Goal: Check status: Check status

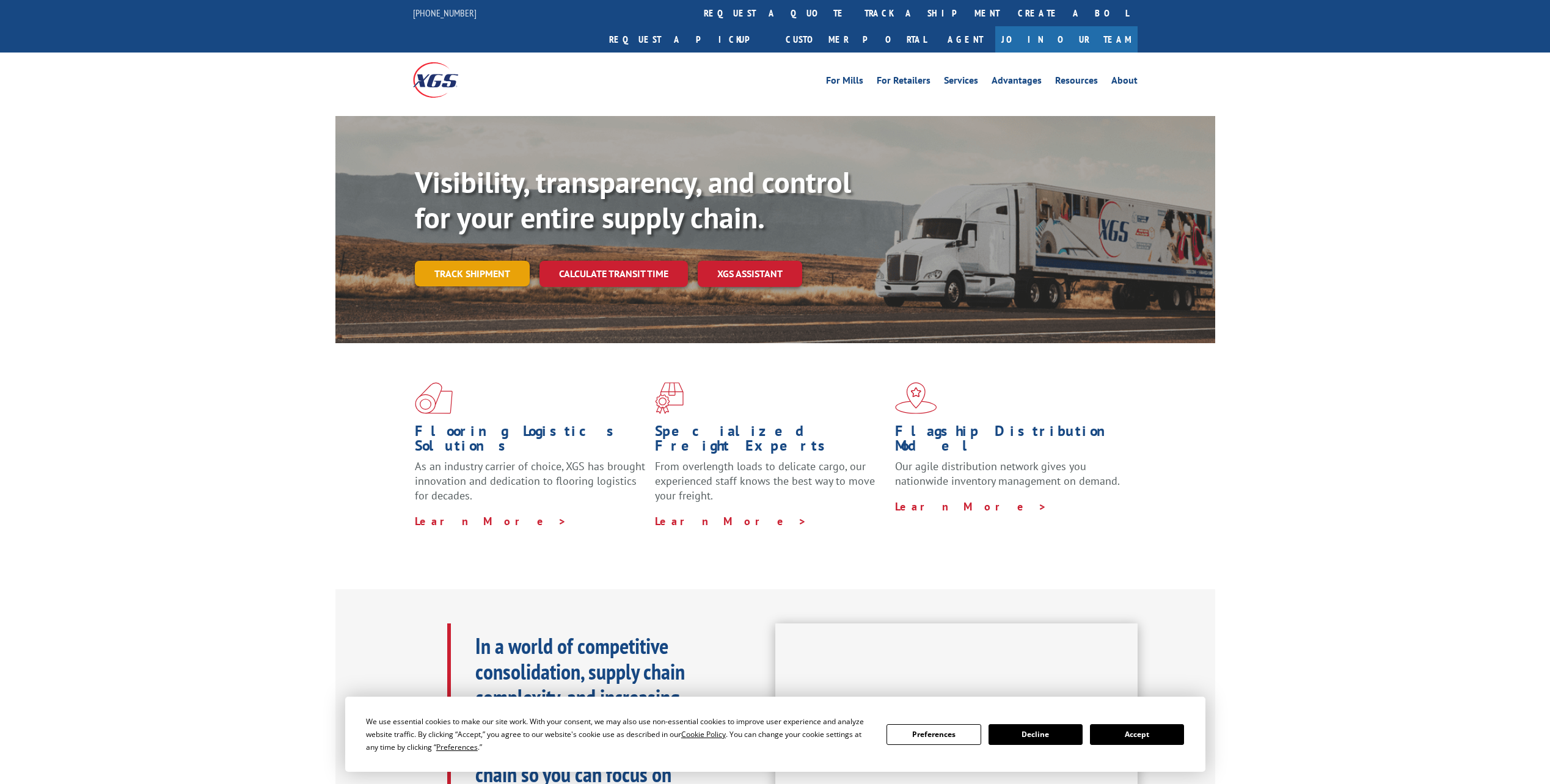
click at [455, 261] on link "Track shipment" at bounding box center [472, 273] width 115 height 26
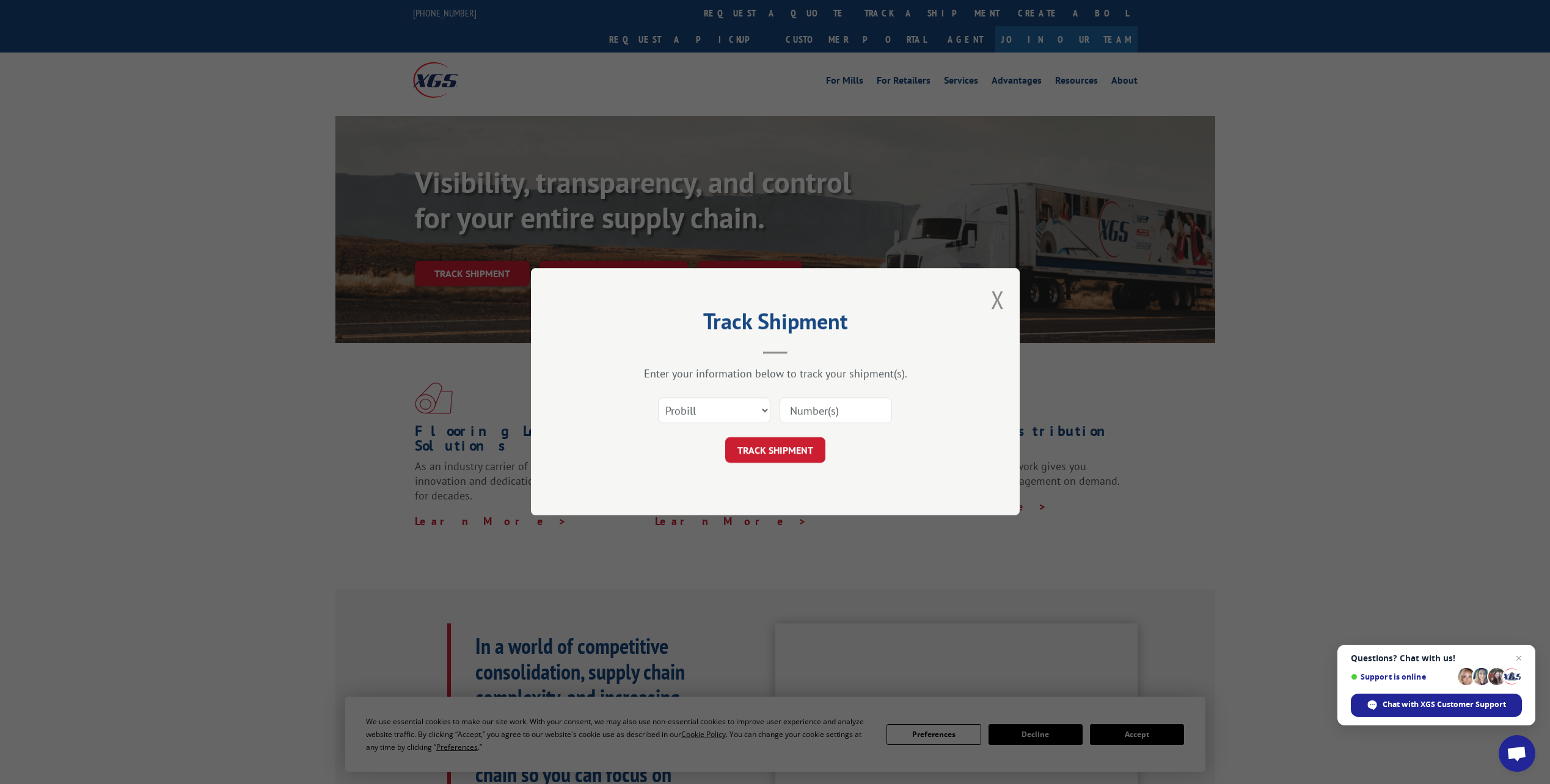
click at [824, 412] on input at bounding box center [836, 410] width 112 height 26
paste input "34157757"
type input "34157757"
click at [808, 446] on button "TRACK SHIPMENT" at bounding box center [775, 450] width 100 height 26
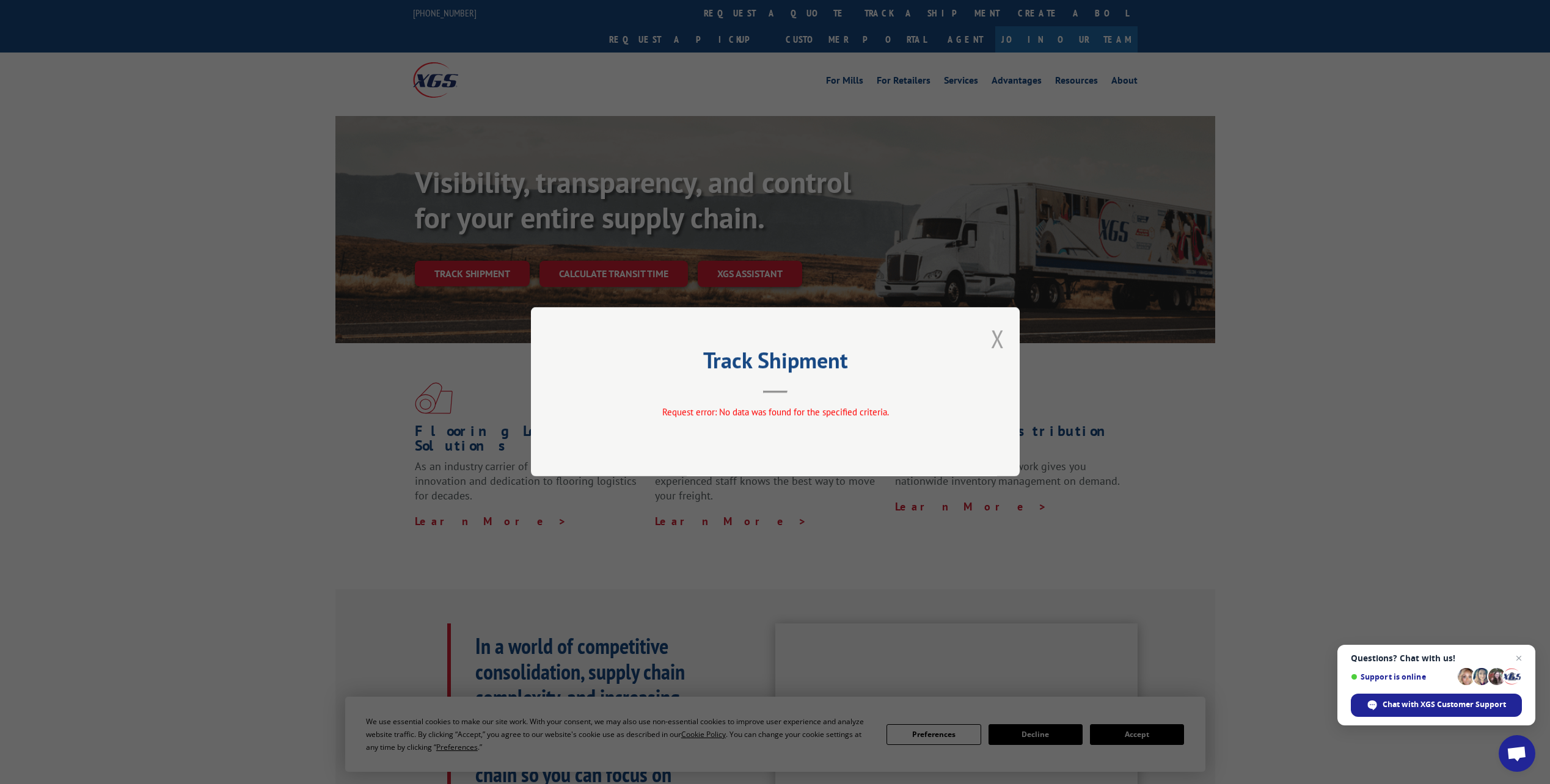
click at [1000, 334] on button "Close modal" at bounding box center [998, 339] width 14 height 32
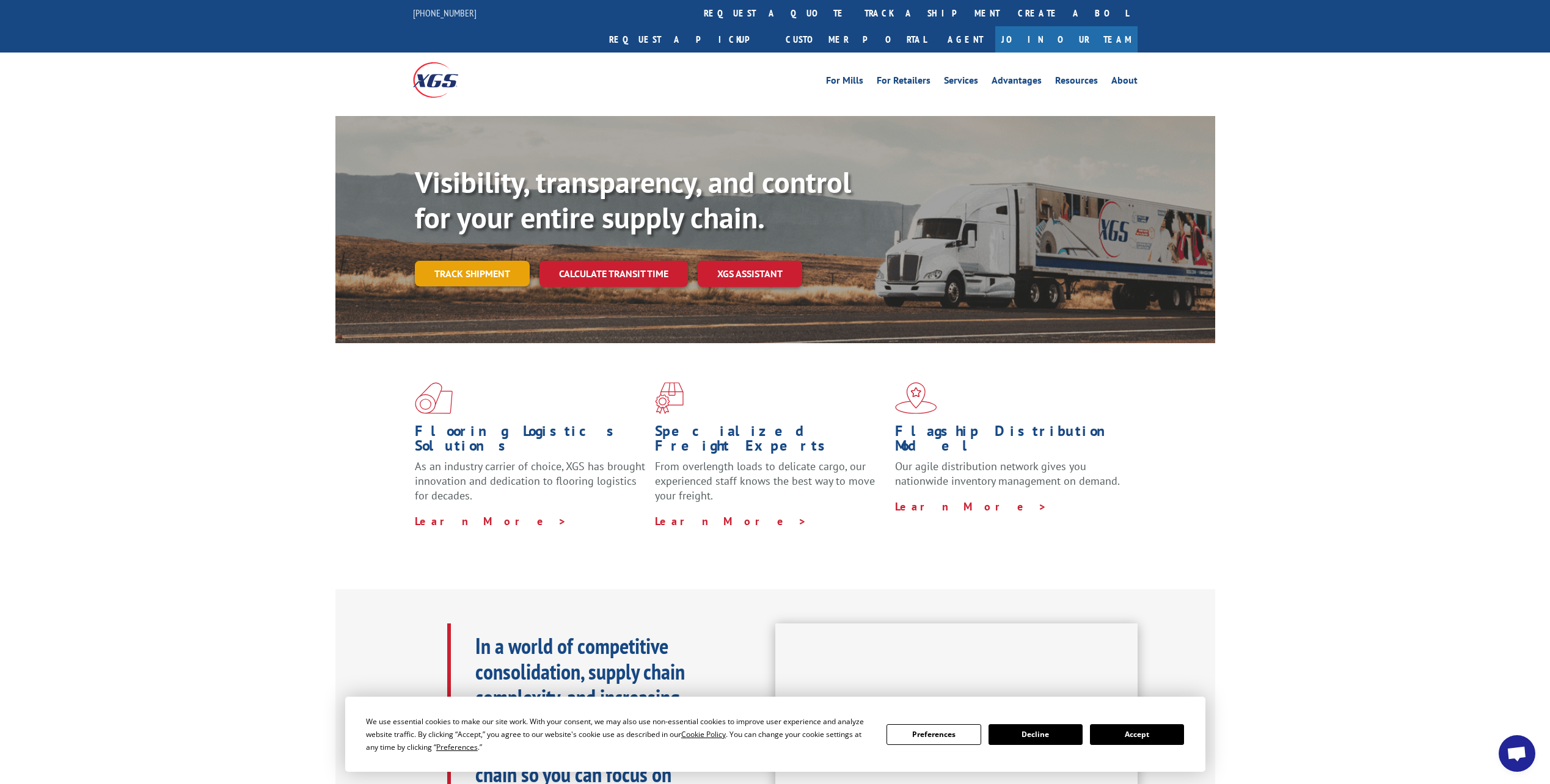
click at [501, 261] on link "Track shipment" at bounding box center [472, 273] width 115 height 26
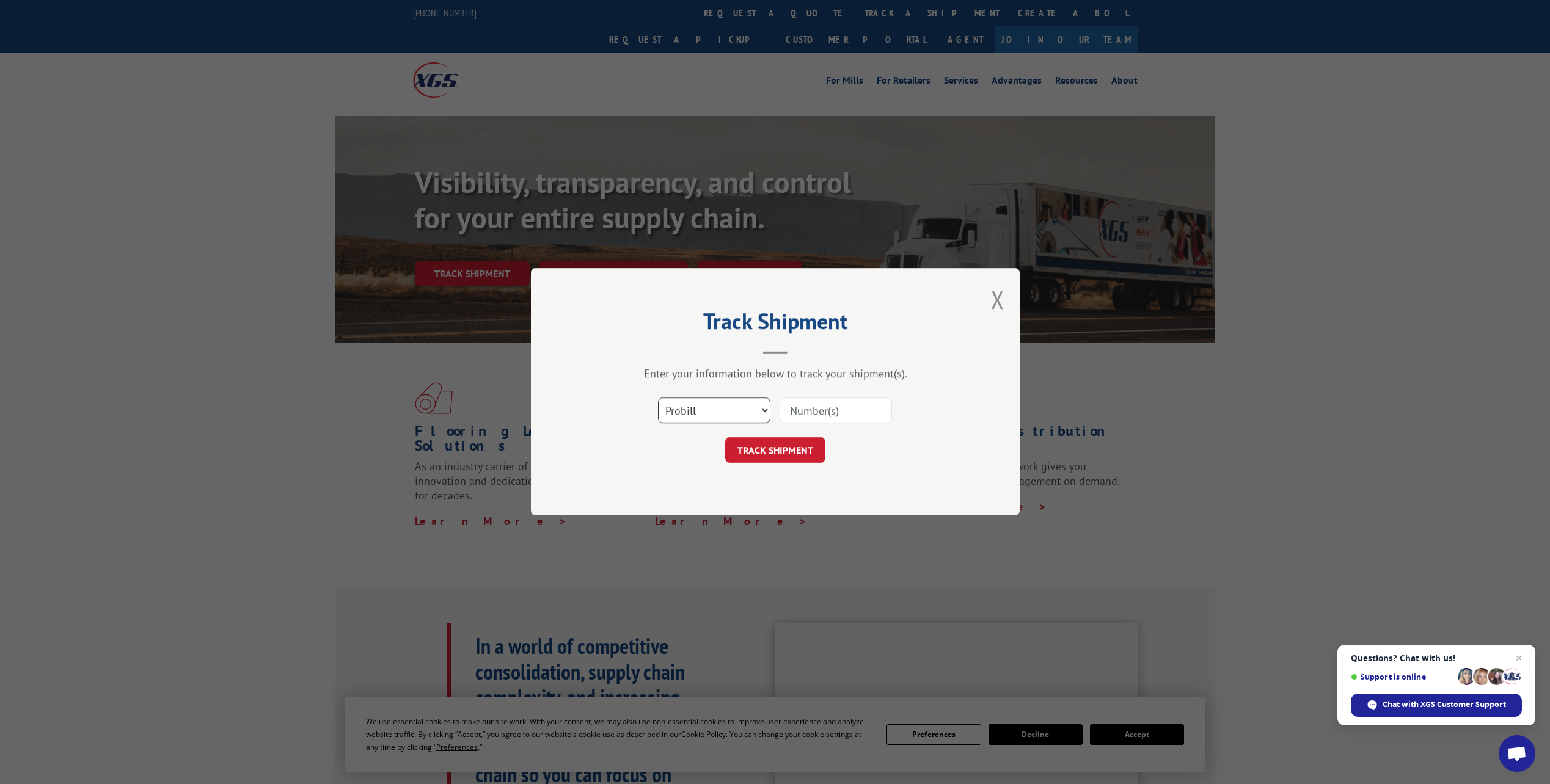
click at [741, 412] on select "Select category... Probill BOL PO" at bounding box center [714, 410] width 112 height 26
select select "bol"
click at [658, 398] on select "Select category... Probill BOL PO" at bounding box center [714, 410] width 112 height 26
paste input "34157757"
type input "34157757"
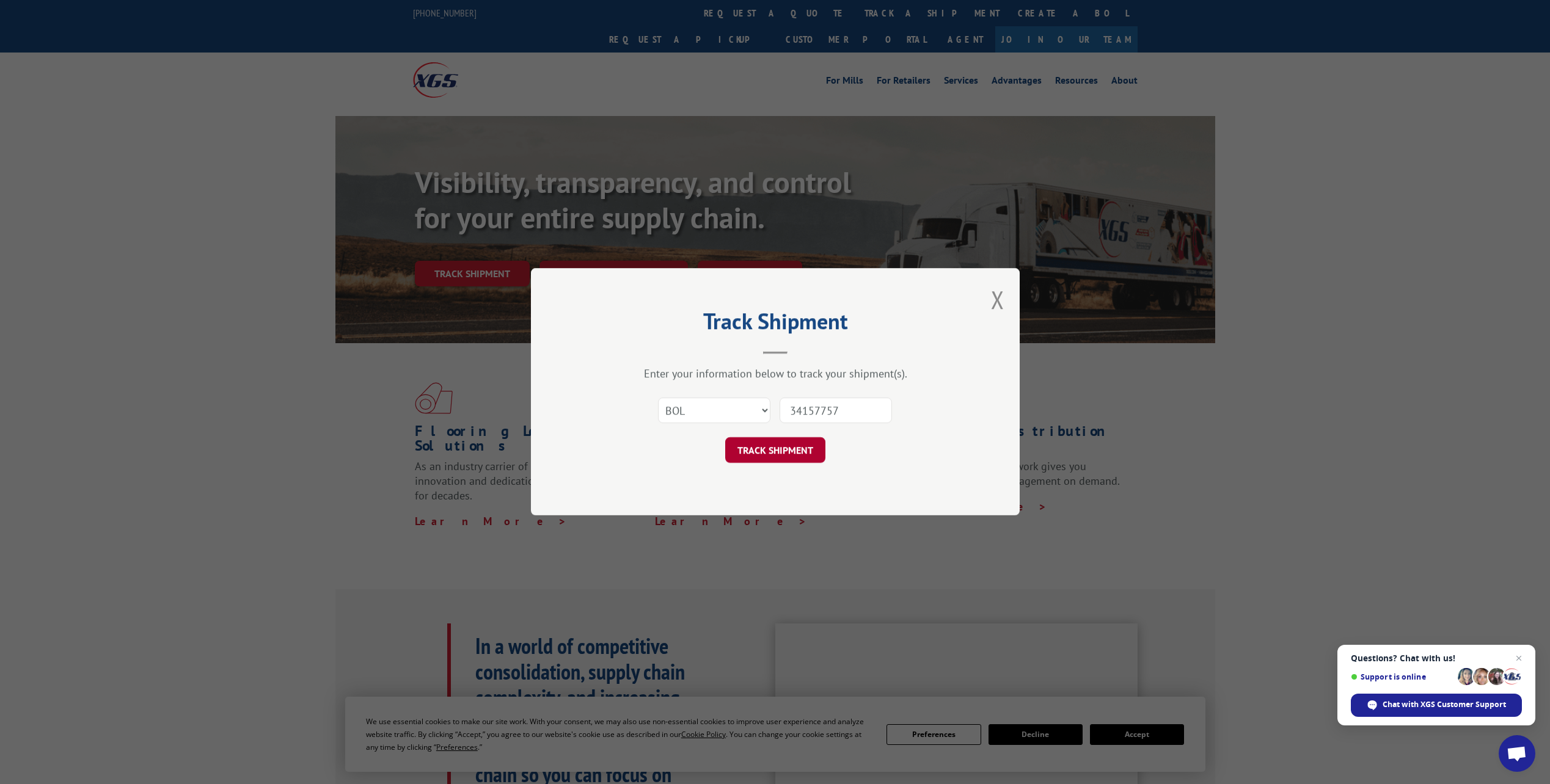
click at [780, 446] on button "TRACK SHIPMENT" at bounding box center [775, 450] width 100 height 26
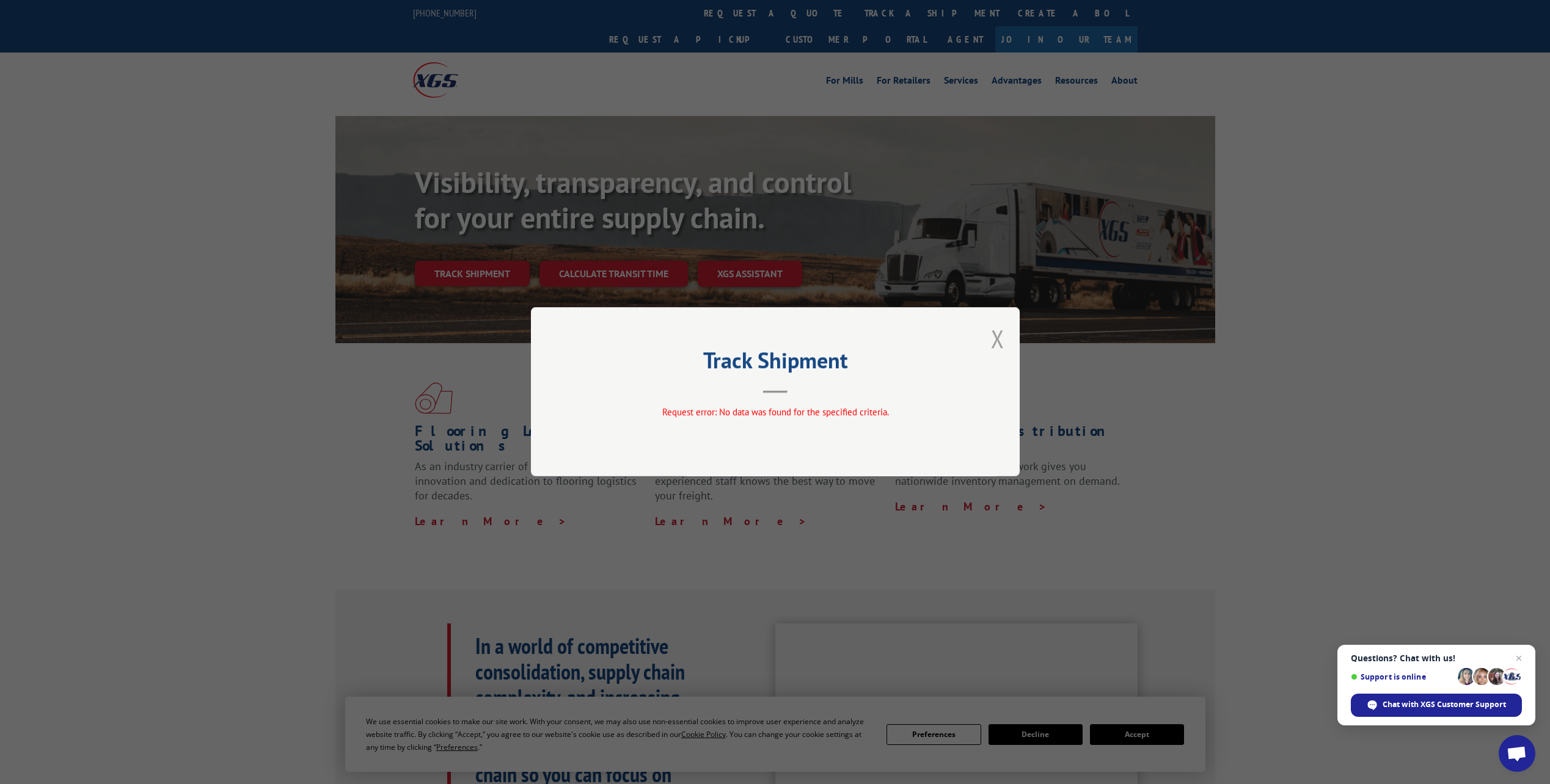
click at [997, 339] on button "Close modal" at bounding box center [998, 339] width 14 height 32
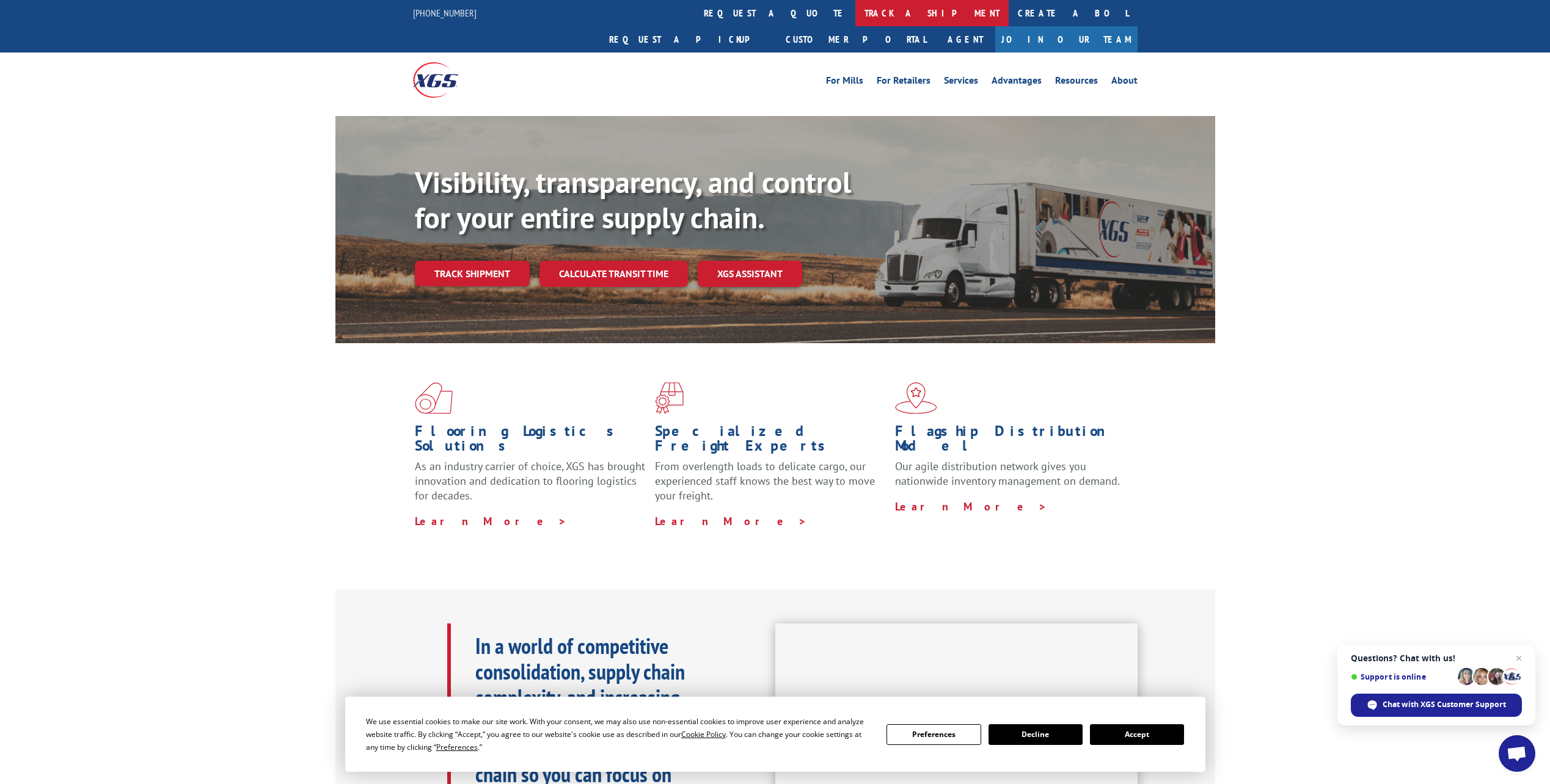
click at [855, 15] on link "track a shipment" at bounding box center [932, 13] width 154 height 26
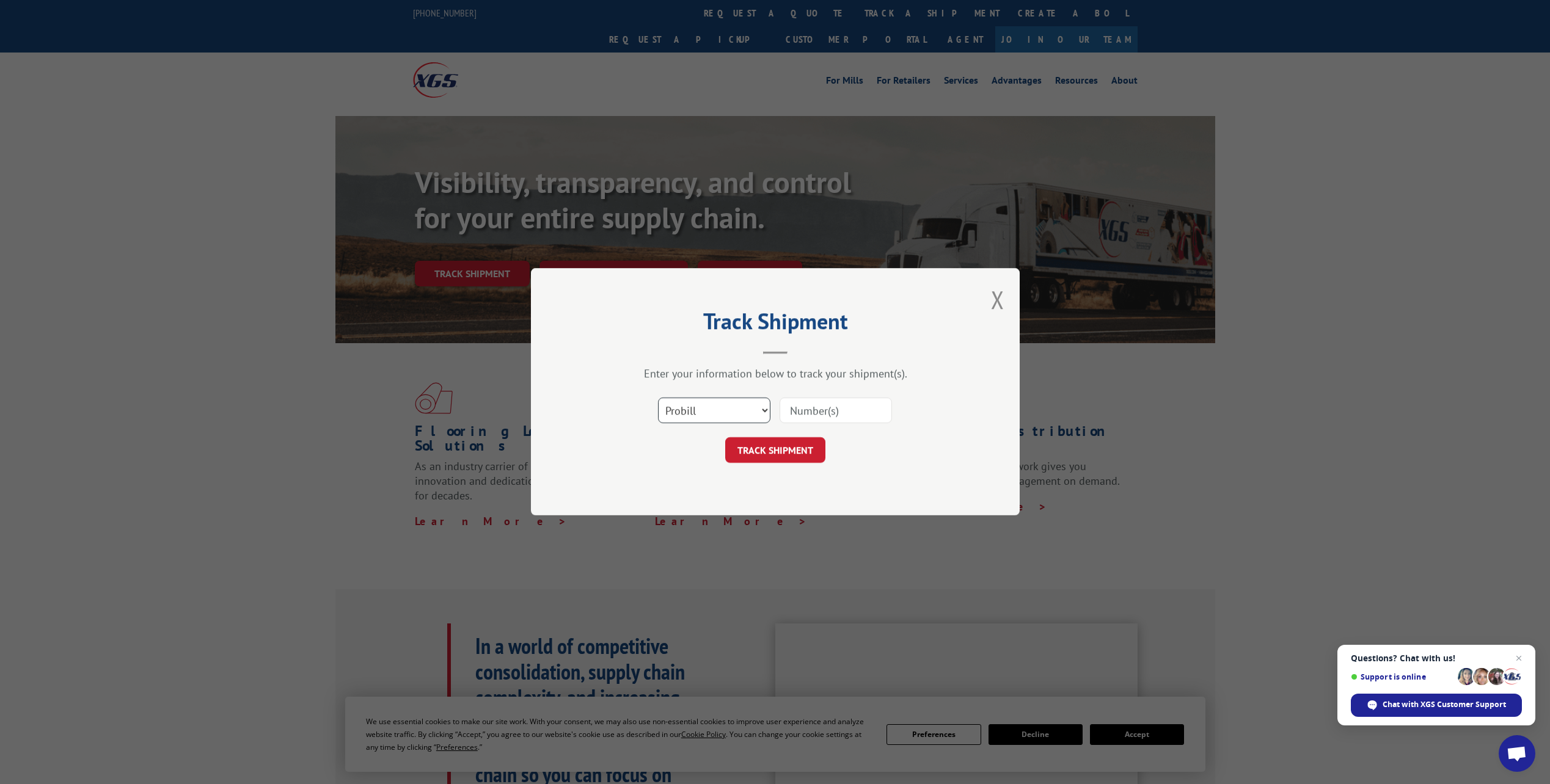
click at [768, 404] on select "Select category... Probill BOL PO" at bounding box center [714, 410] width 112 height 26
select select "po"
click at [658, 398] on select "Select category... Probill BOL PO" at bounding box center [714, 410] width 112 height 26
paste input "34157757"
type input "34157757"
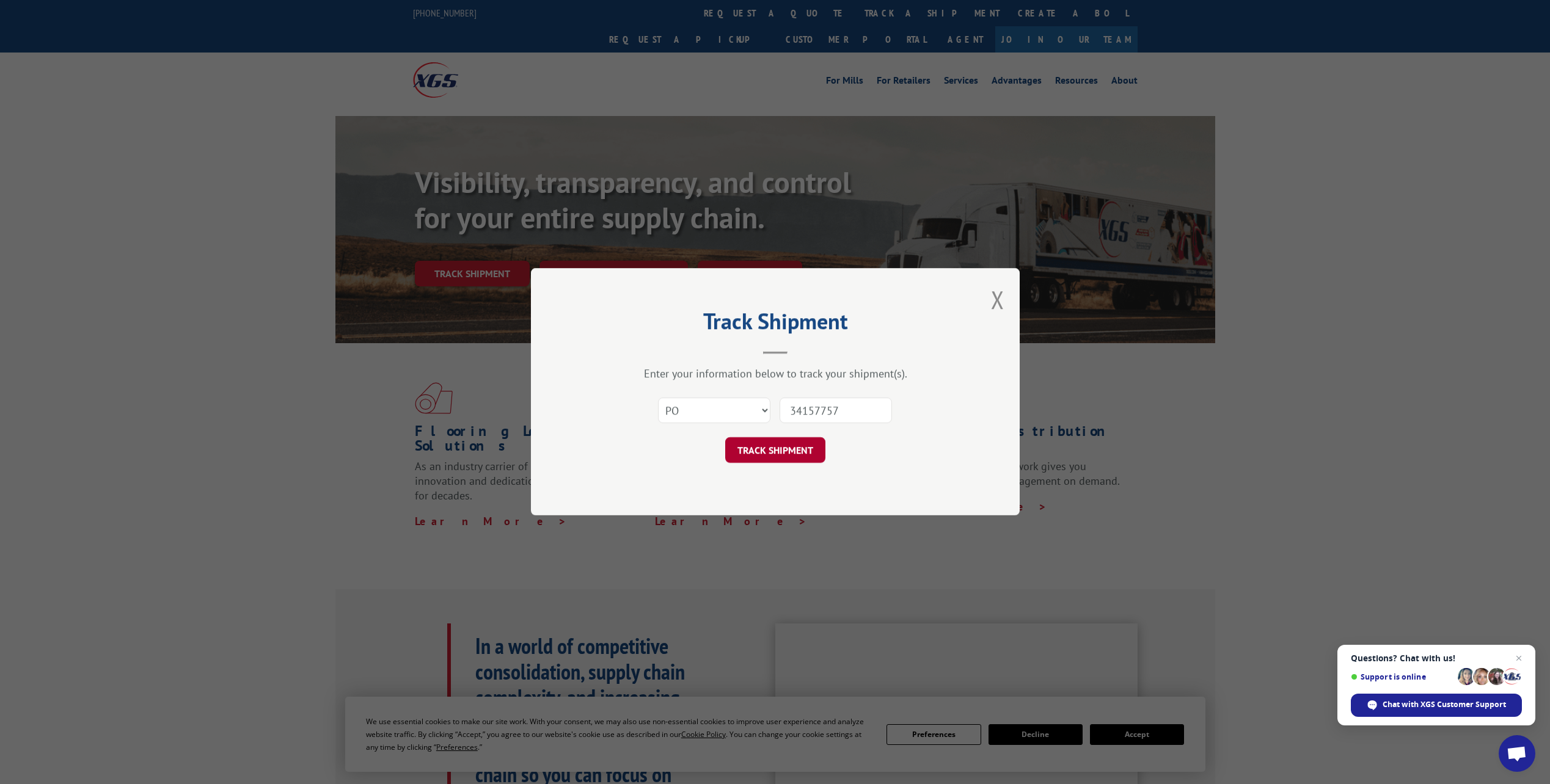
click at [781, 458] on button "TRACK SHIPMENT" at bounding box center [775, 450] width 100 height 26
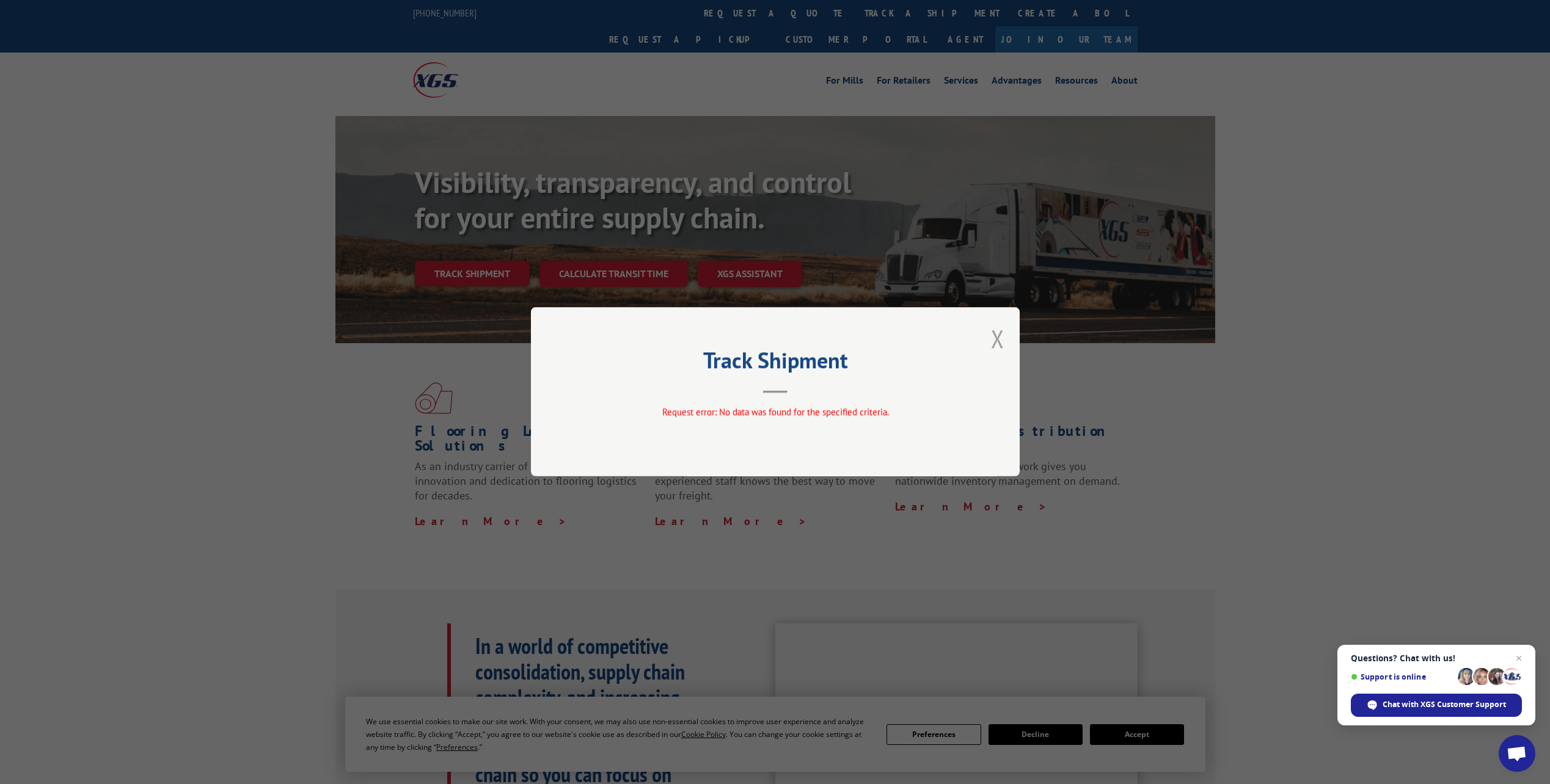
click at [993, 339] on button "Close modal" at bounding box center [998, 339] width 14 height 32
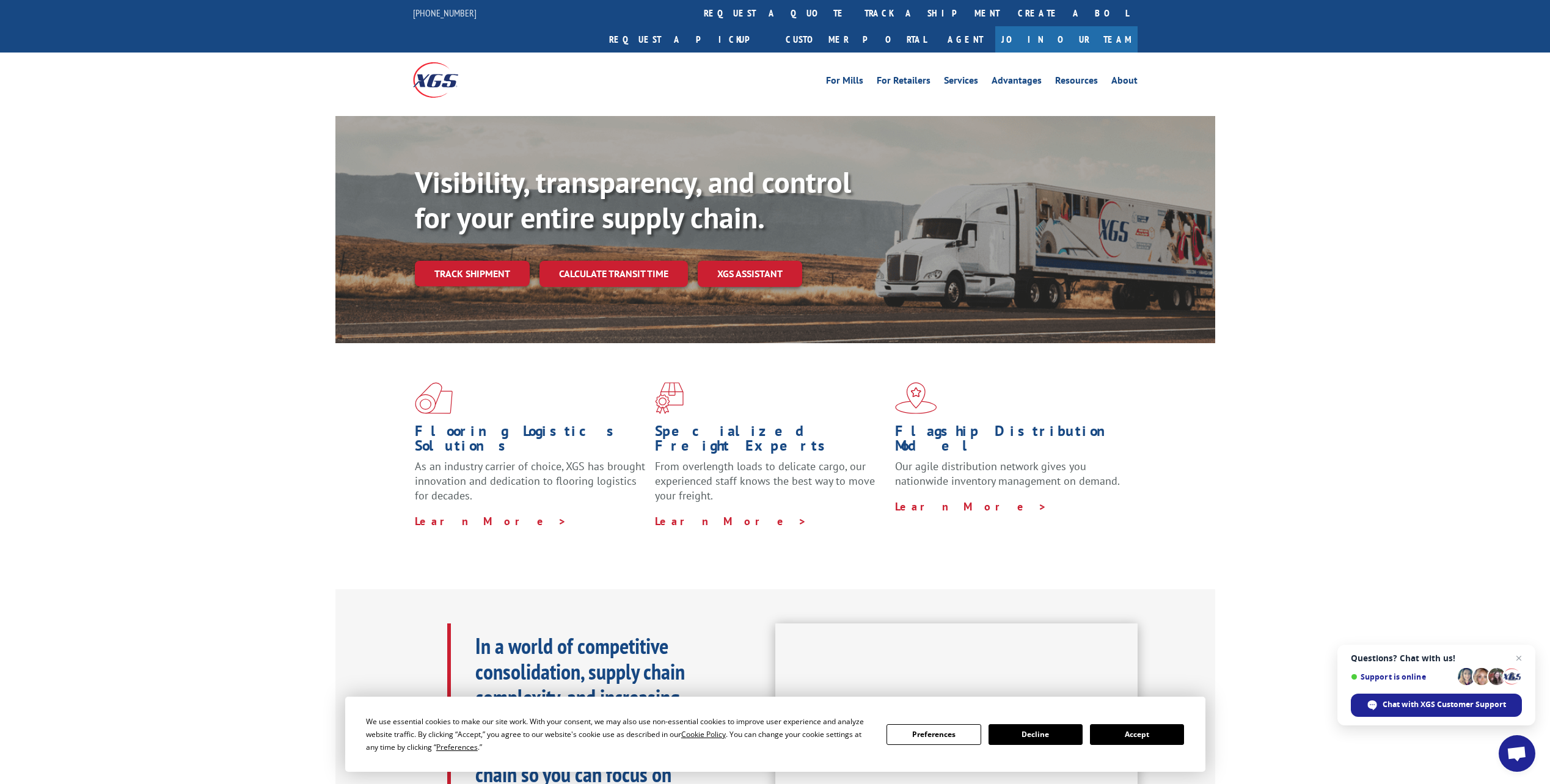
click at [1116, 732] on button "Accept" at bounding box center [1137, 734] width 94 height 21
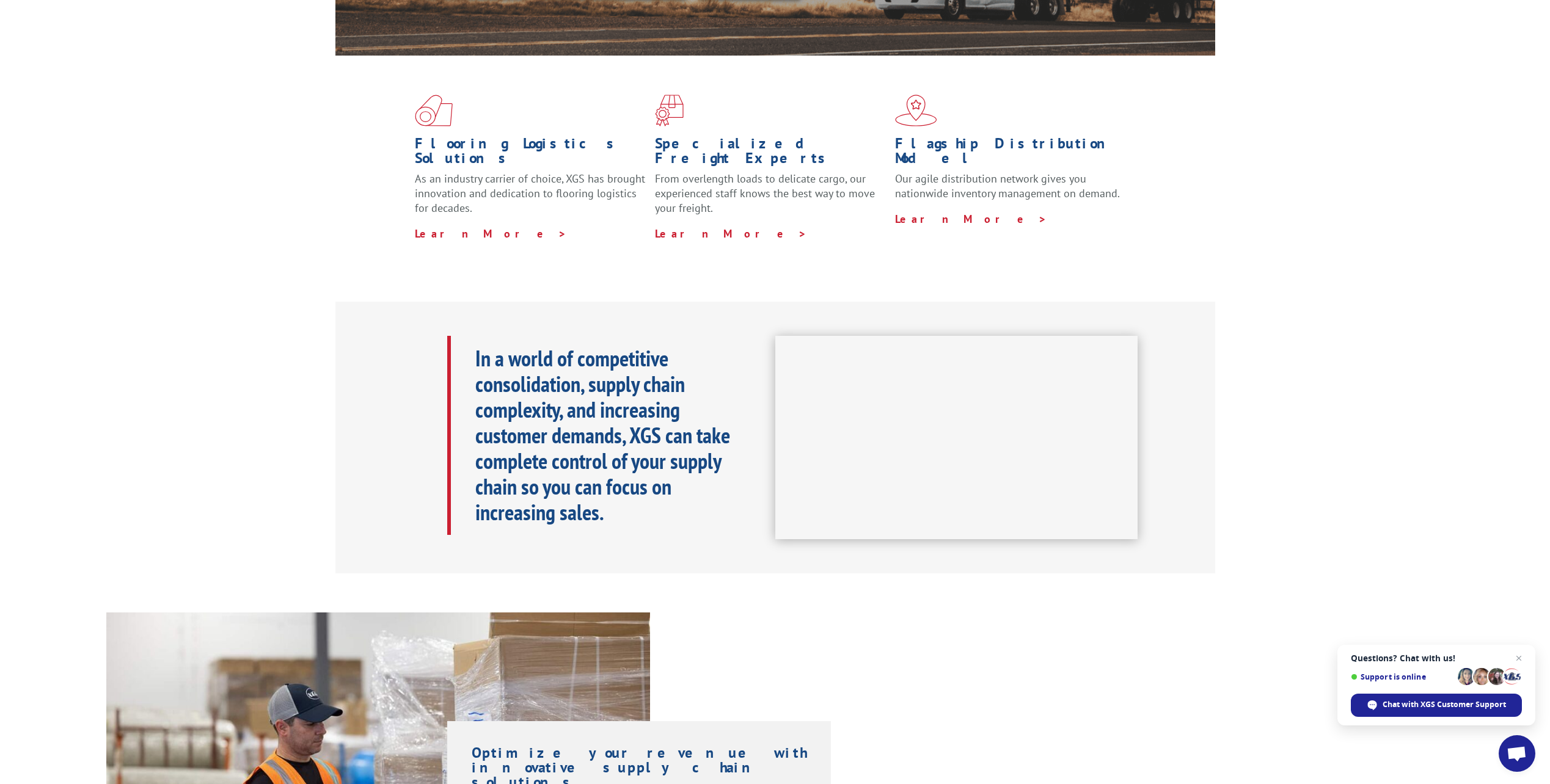
scroll to position [366, 0]
